Goal: Information Seeking & Learning: Learn about a topic

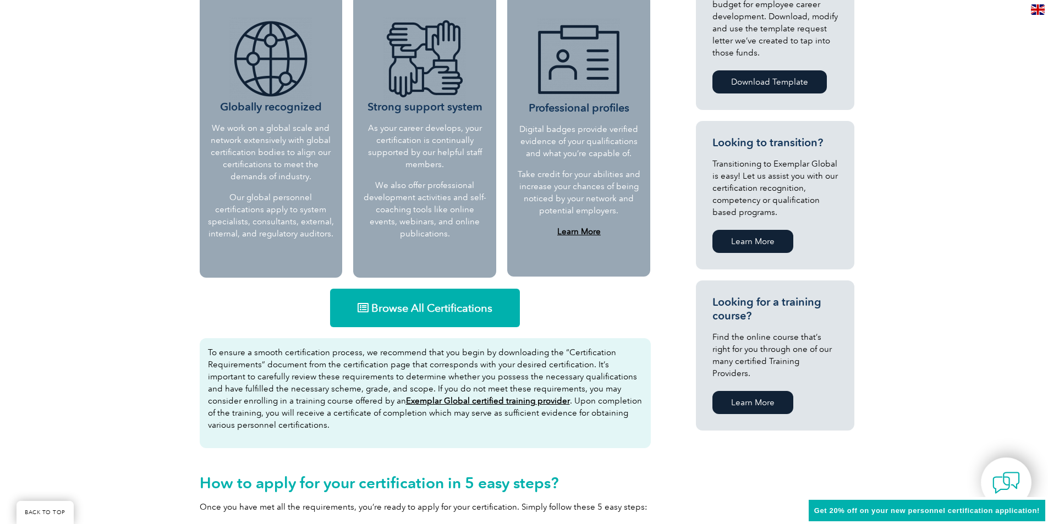
scroll to position [495, 0]
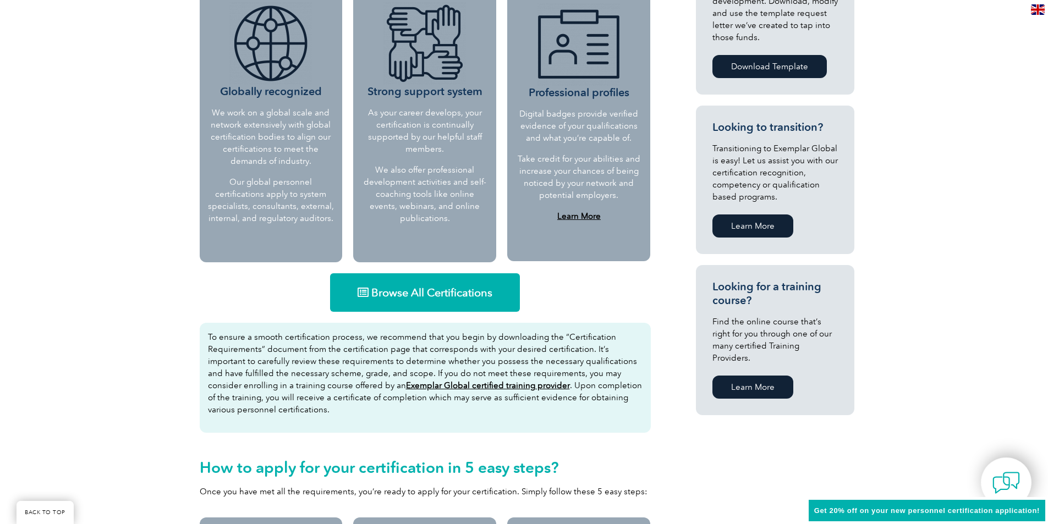
click at [391, 289] on span "Browse All Certifications" at bounding box center [431, 292] width 121 height 11
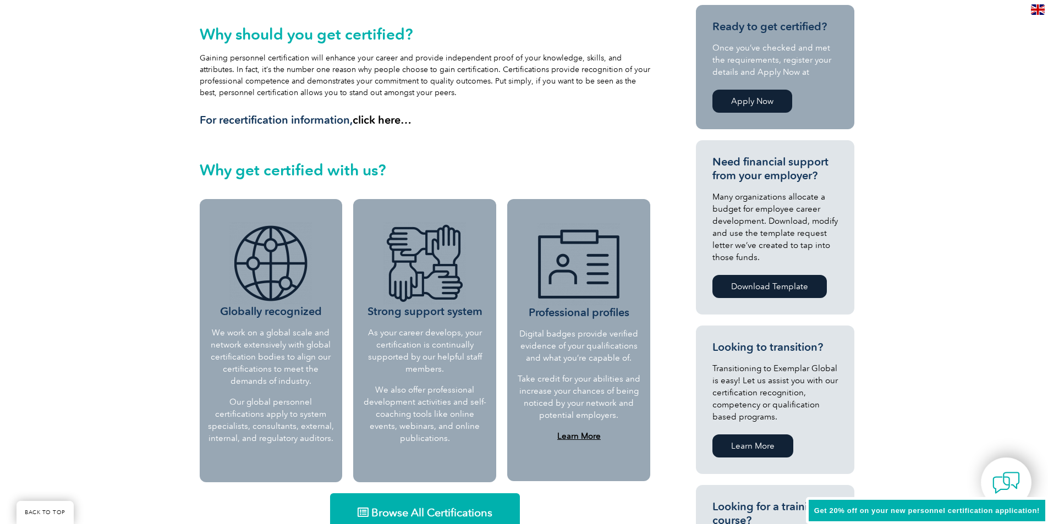
scroll to position [55, 0]
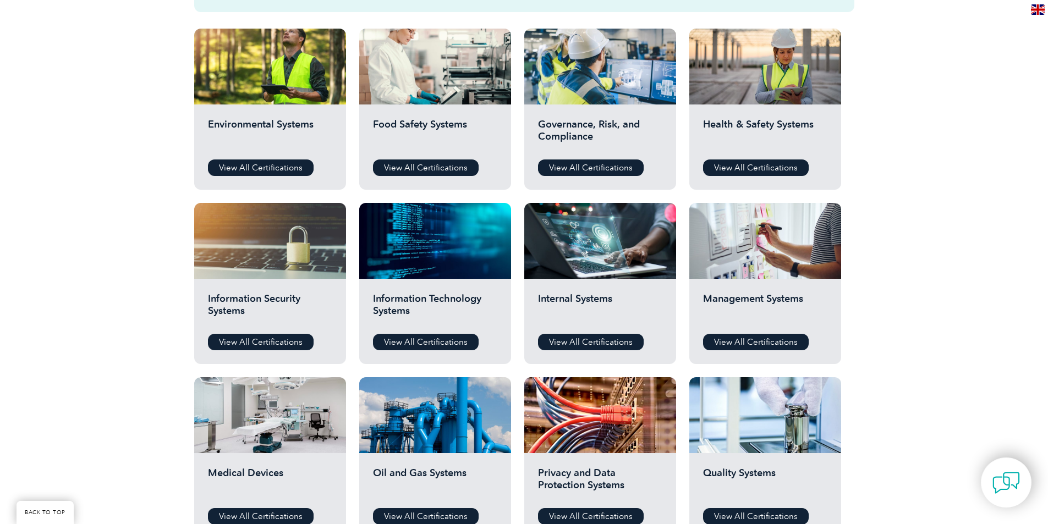
scroll to position [385, 0]
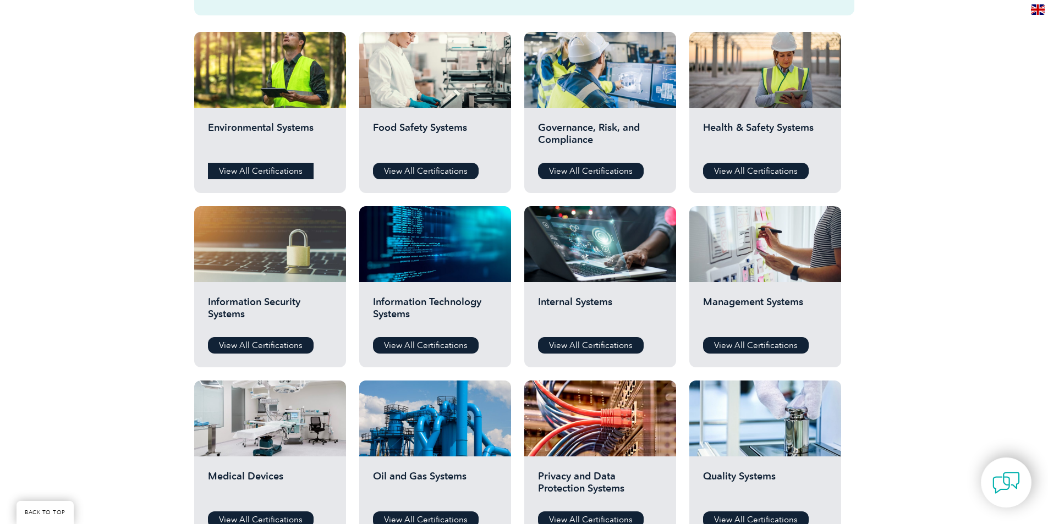
click at [247, 165] on link "View All Certifications" at bounding box center [261, 171] width 106 height 16
